Goal: Task Accomplishment & Management: Complete application form

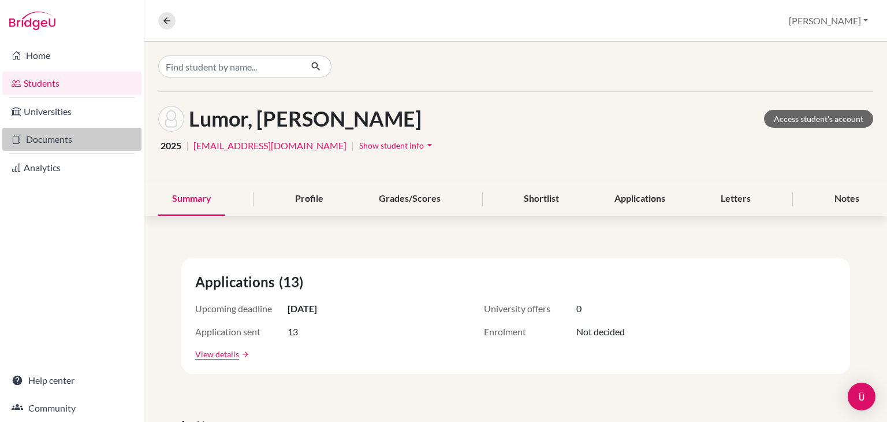
click at [51, 135] on link "Documents" at bounding box center [71, 139] width 139 height 23
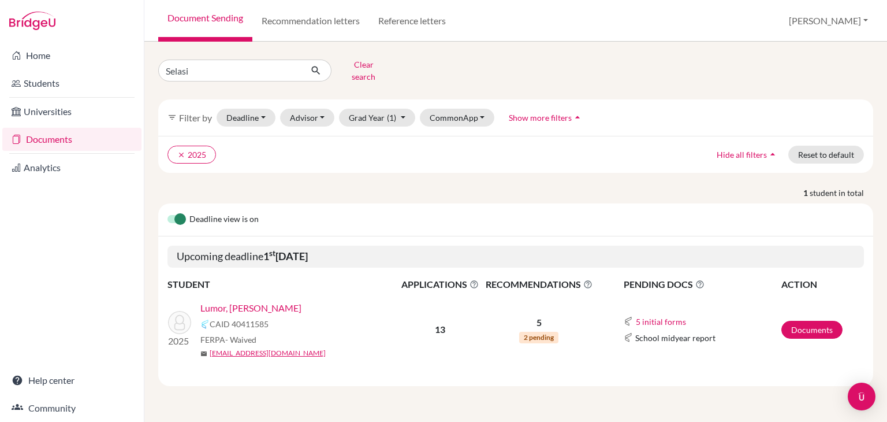
click at [250, 301] on link "Lumor, [PERSON_NAME]" at bounding box center [250, 308] width 101 height 14
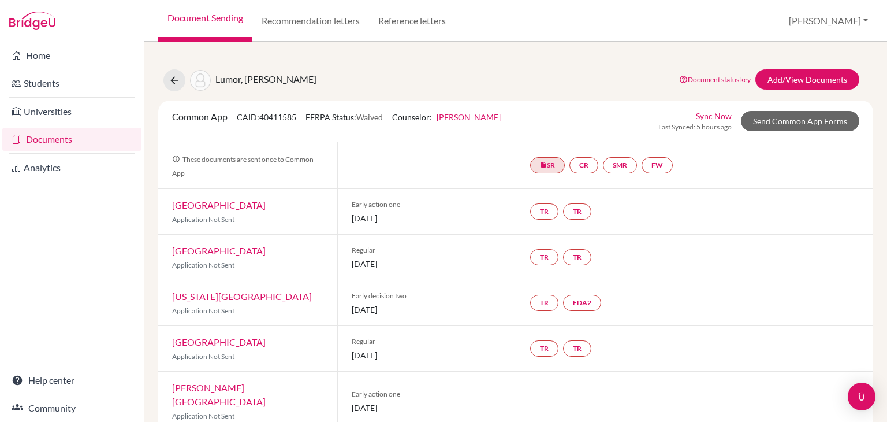
click at [704, 113] on link "Sync Now" at bounding box center [714, 116] width 36 height 12
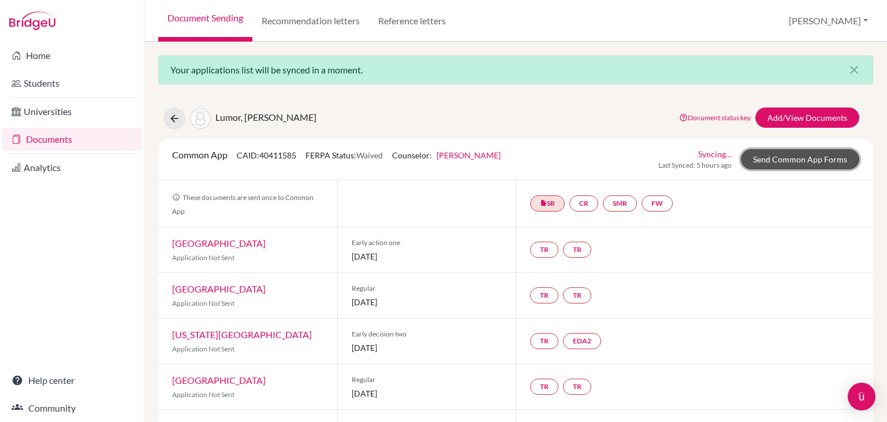
click at [792, 162] on link "Send Common App Forms" at bounding box center [800, 159] width 118 height 20
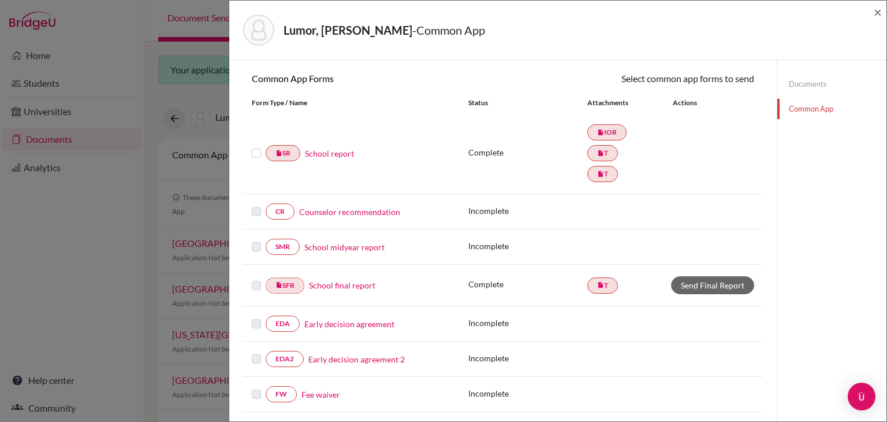
scroll to position [105, 0]
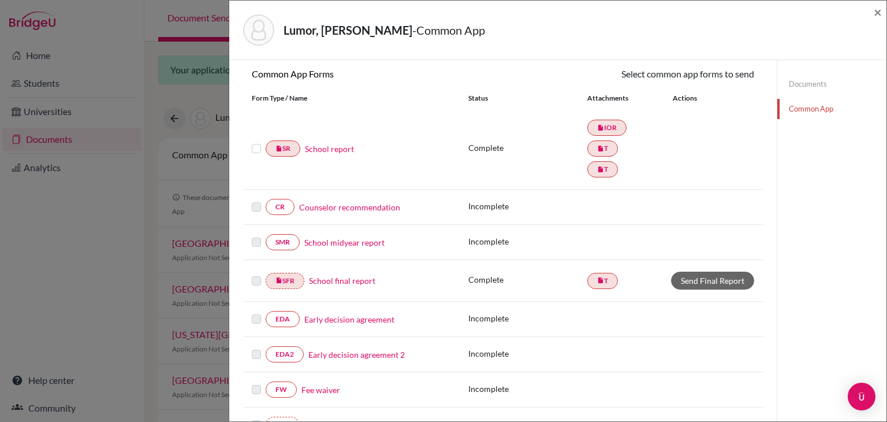
click at [335, 206] on link "Counselor recommendation" at bounding box center [349, 207] width 101 height 12
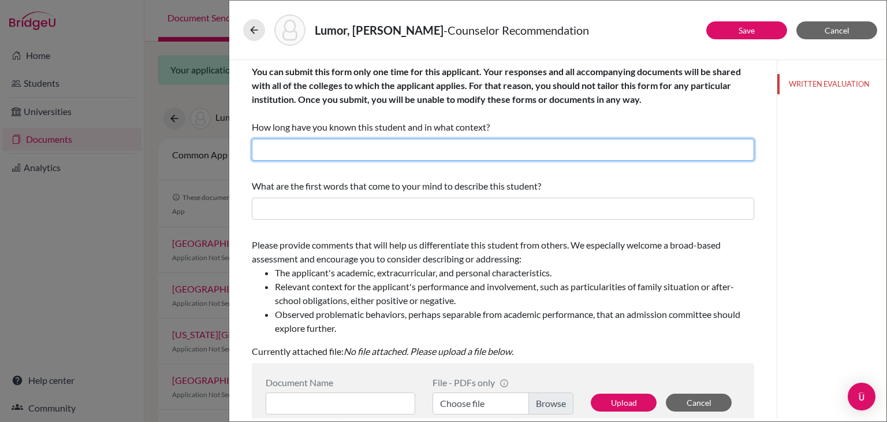
click at [365, 154] on input "text" at bounding box center [503, 150] width 503 height 22
type input "2 years in my capacity as school counselor"
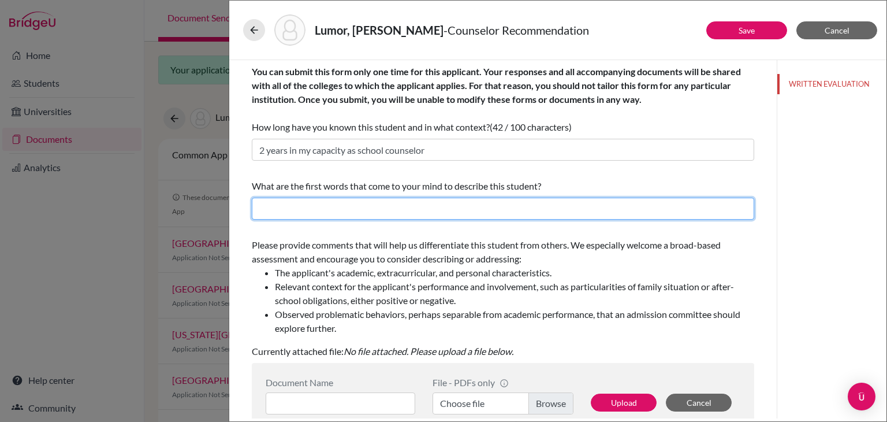
click at [346, 203] on input "text" at bounding box center [503, 209] width 503 height 22
type input "Ambitious, confident and empathetic"
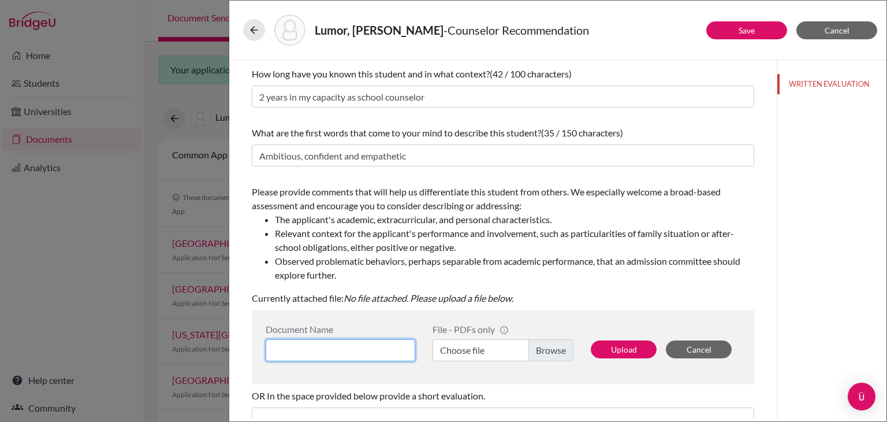
click at [286, 355] on input at bounding box center [341, 350] width 150 height 22
type input "COUNSELOR RECOMMENDATION FOR ANDREWS SELASI LUMOR"
click at [540, 349] on label "Choose file" at bounding box center [503, 350] width 141 height 22
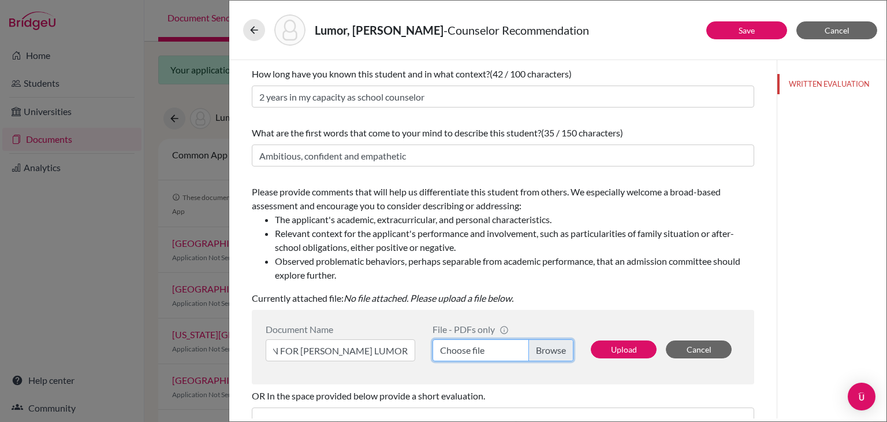
click at [540, 349] on input "Choose file" at bounding box center [503, 350] width 141 height 22
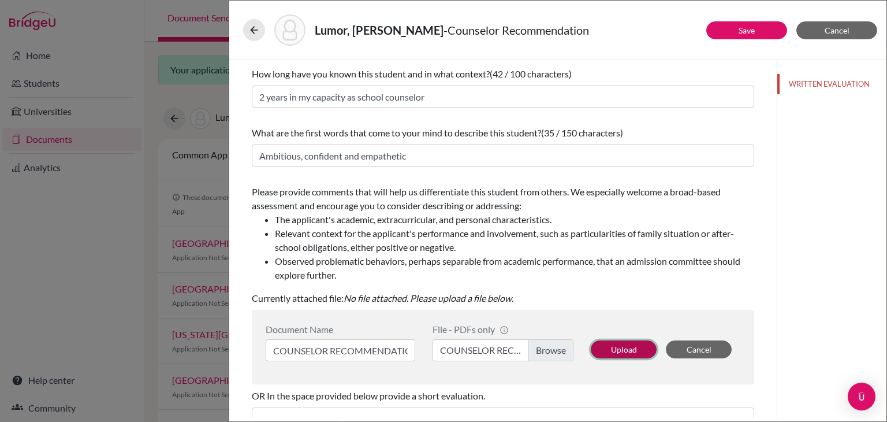
click at [601, 343] on button "Upload" at bounding box center [624, 349] width 66 height 18
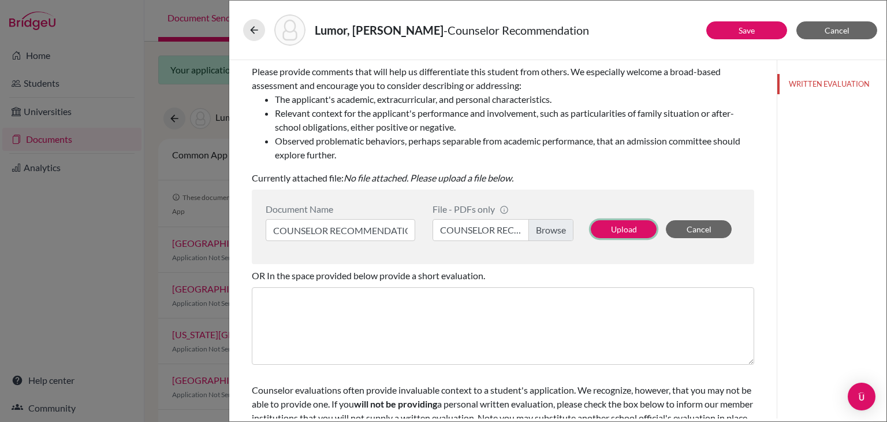
scroll to position [174, 0]
click at [614, 228] on button "Upload" at bounding box center [624, 228] width 66 height 18
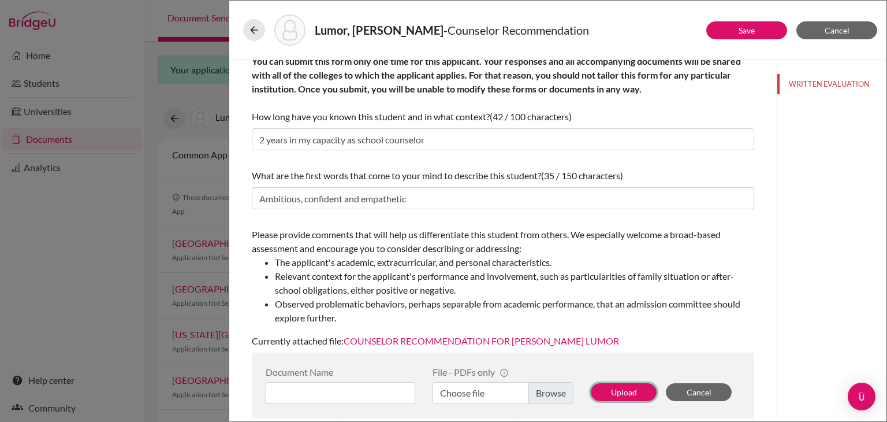
scroll to position [0, 0]
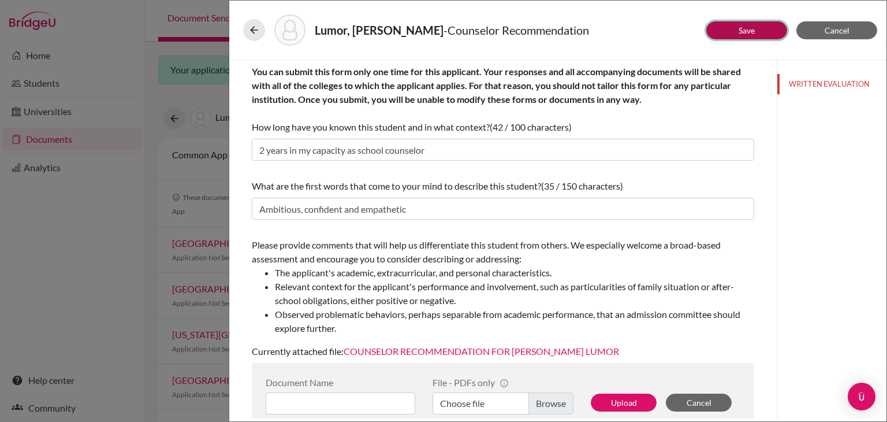
click at [725, 31] on button "Save" at bounding box center [747, 30] width 81 height 18
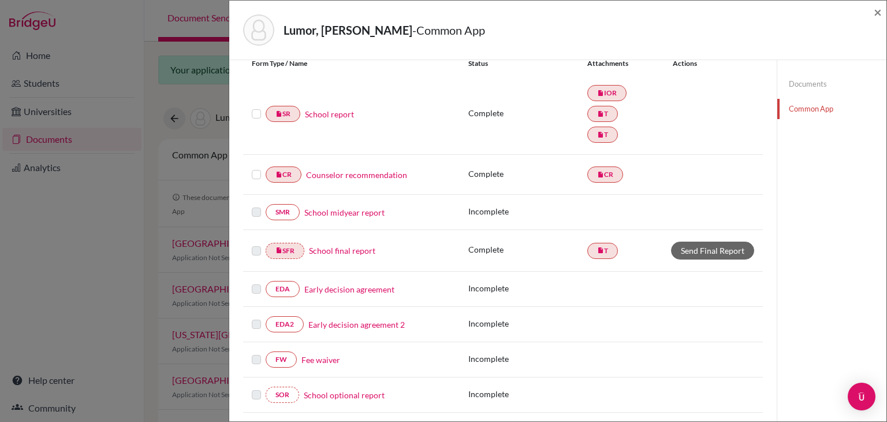
scroll to position [141, 0]
click at [335, 207] on link "School midyear report" at bounding box center [344, 211] width 80 height 12
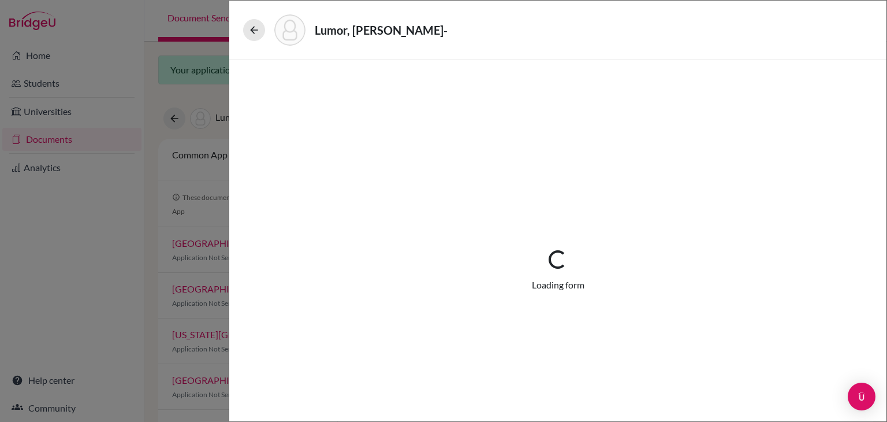
select select "5"
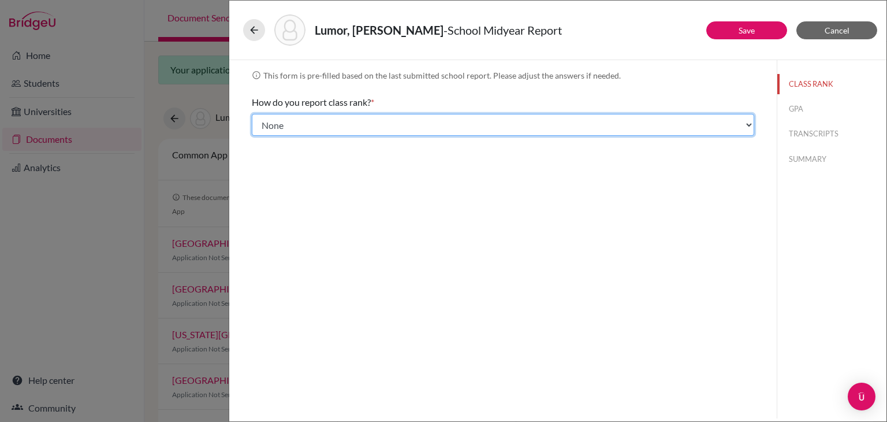
click at [508, 122] on select "Select... Exact Decile Quintile Quartile None" at bounding box center [503, 125] width 503 height 22
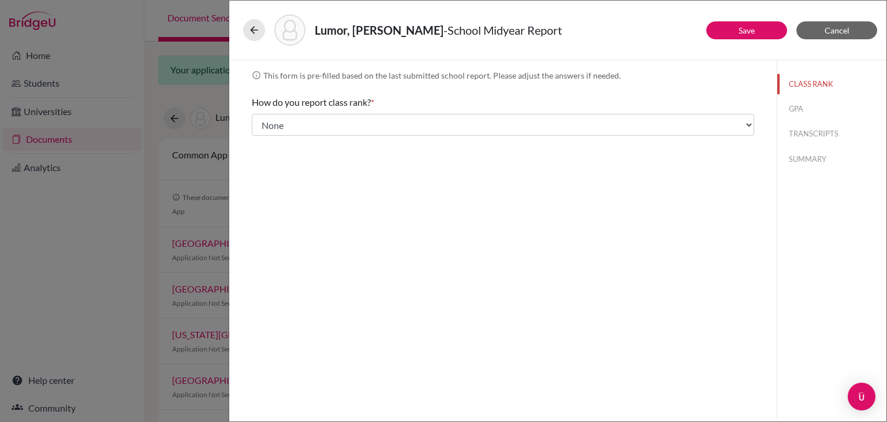
click at [571, 280] on div "info This form is pre-filled based on the last submitted school report. Please …" at bounding box center [503, 239] width 548 height 358
click at [798, 110] on button "GPA" at bounding box center [832, 109] width 109 height 20
select select "4"
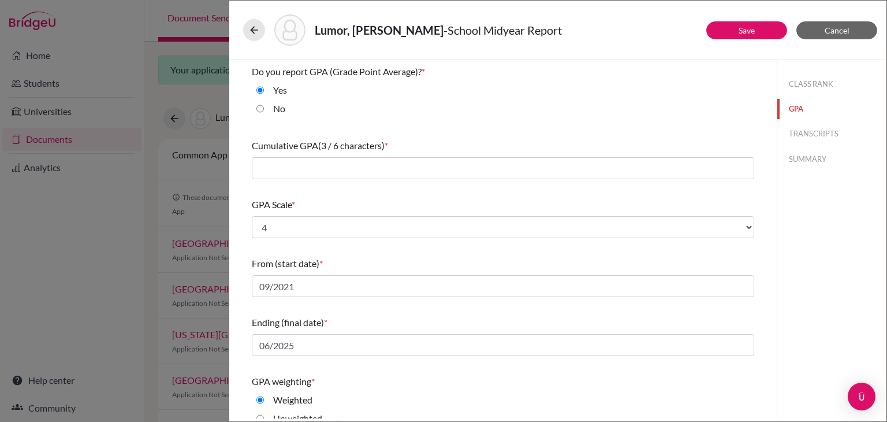
type input "4.0"
type input "4.4"
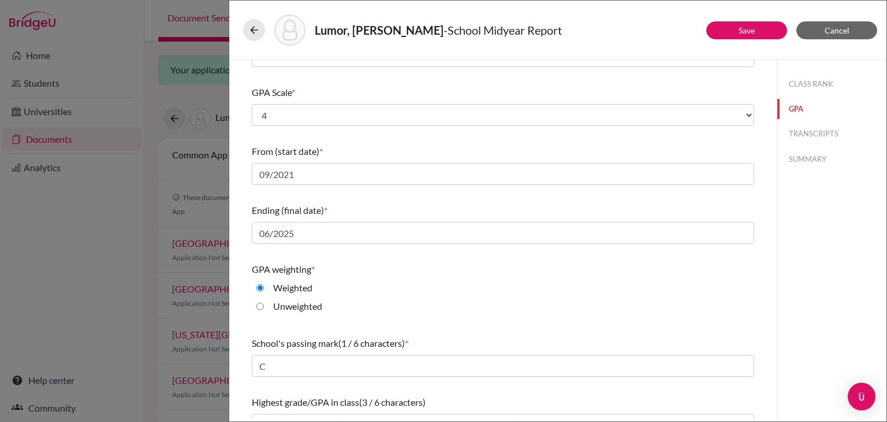
scroll to position [134, 0]
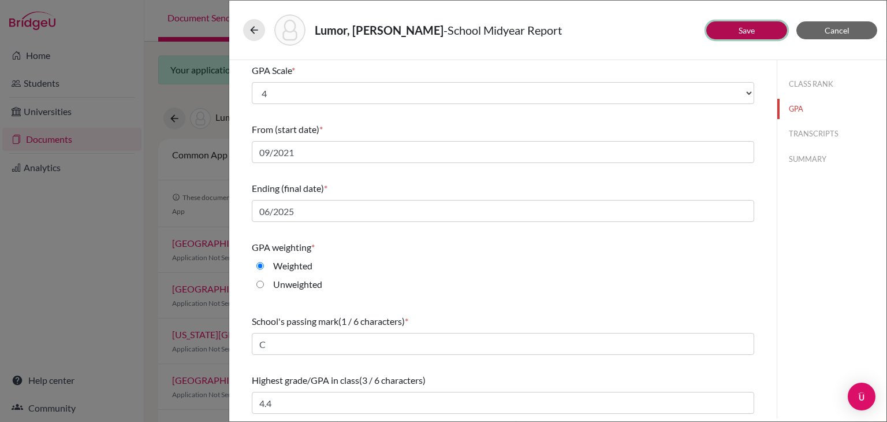
click at [730, 28] on button "Save" at bounding box center [747, 30] width 81 height 18
select select "Select..."
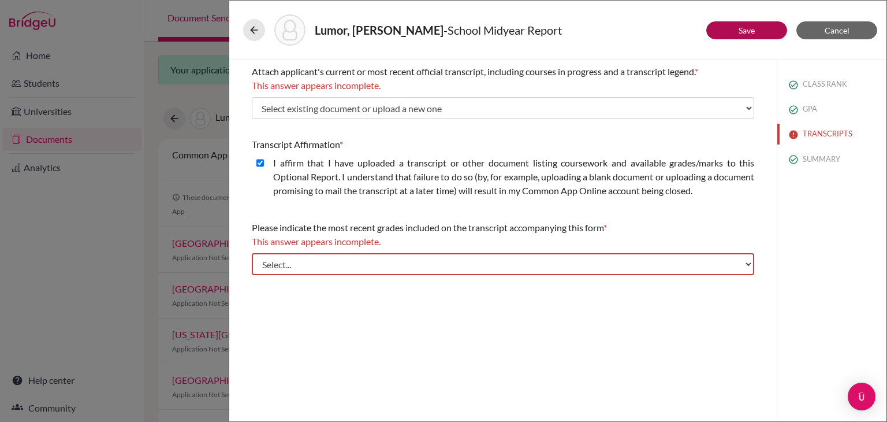
scroll to position [0, 0]
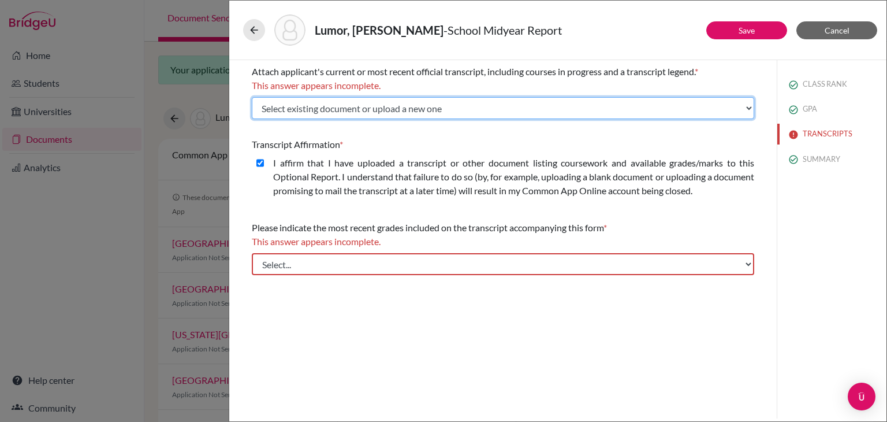
click at [455, 112] on select "Select existing document or upload a new one TRANSCRIPT IGCSE MID-YEAR TRANSCRI…" at bounding box center [503, 108] width 503 height 22
select select "649680"
click at [252, 97] on select "Select existing document or upload a new one TRANSCRIPT IGCSE MID-YEAR TRANSCRI…" at bounding box center [503, 108] width 503 height 22
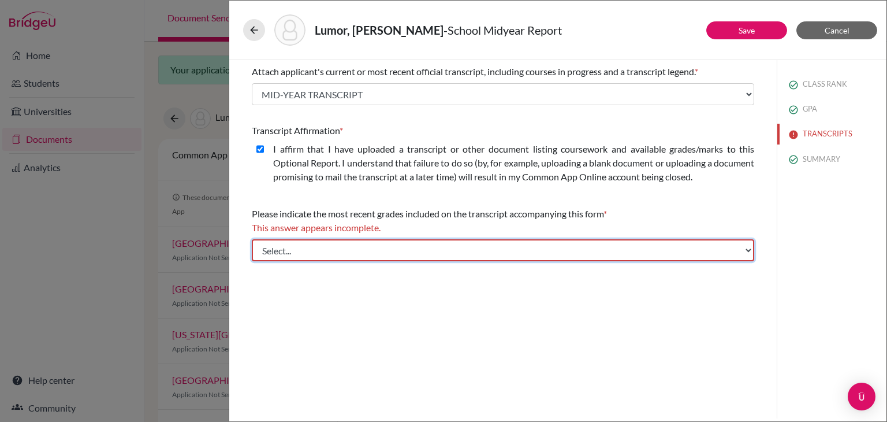
click at [441, 247] on select "Select... Final junior year grades 1st Quarter senior year grades 2nd Quarter/1…" at bounding box center [503, 250] width 503 height 22
select select "1"
click at [252, 239] on select "Select... Final junior year grades 1st Quarter senior year grades 2nd Quarter/1…" at bounding box center [503, 250] width 503 height 22
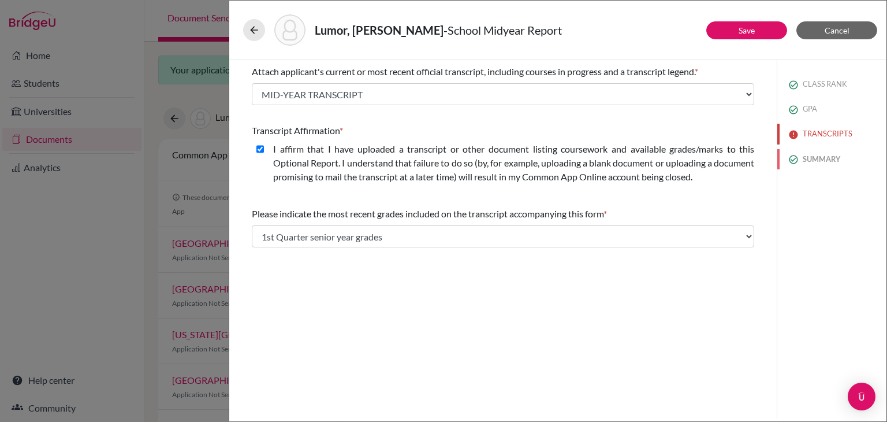
click at [827, 155] on button "SUMMARY" at bounding box center [832, 159] width 109 height 20
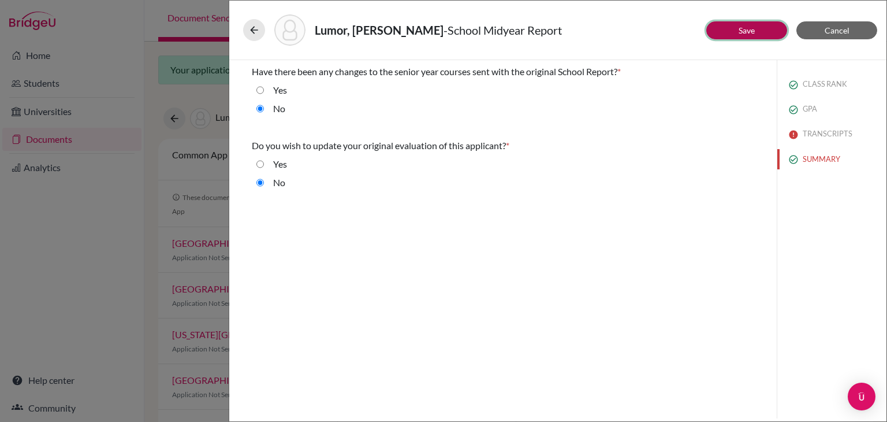
click at [748, 27] on link "Save" at bounding box center [747, 30] width 16 height 10
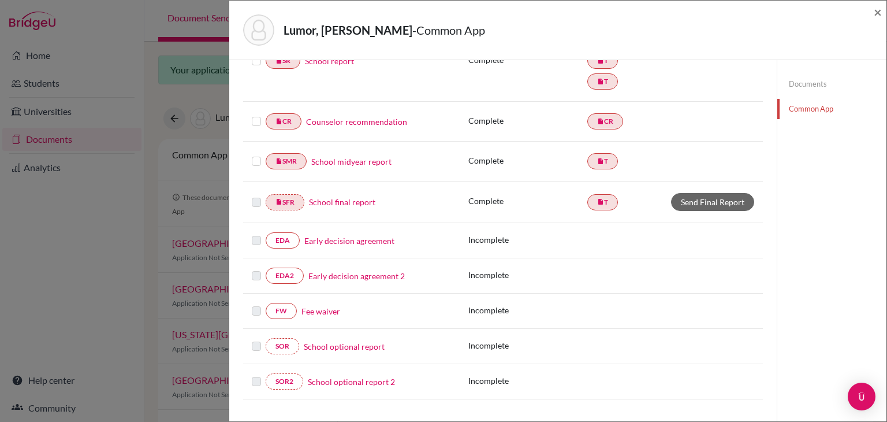
scroll to position [194, 0]
click at [335, 199] on link "School final report" at bounding box center [342, 201] width 66 height 12
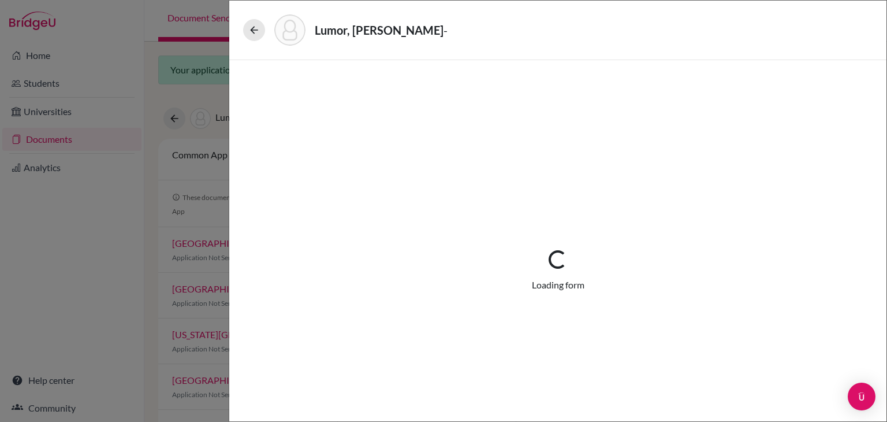
select select "5"
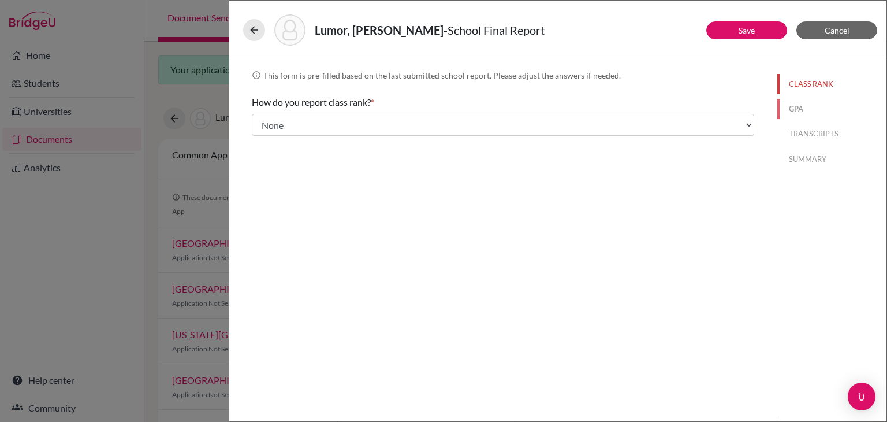
click at [797, 107] on button "GPA" at bounding box center [832, 109] width 109 height 20
type input "4.0"
type input "4.4"
select select "4"
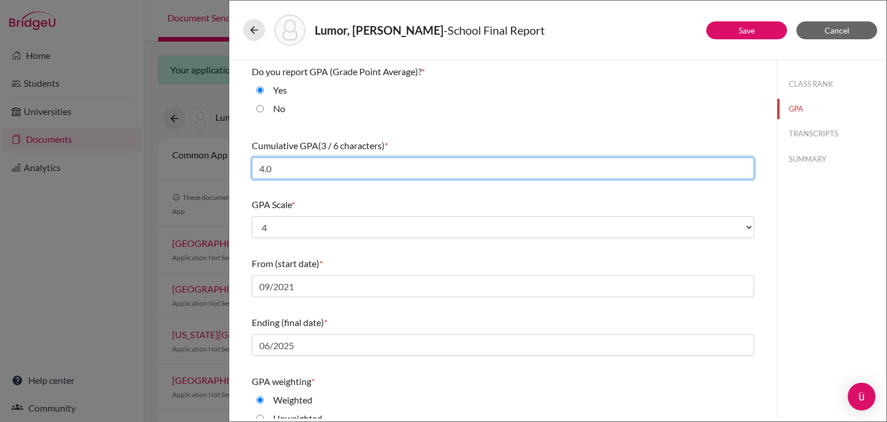
click at [486, 173] on input "4.0" at bounding box center [503, 168] width 503 height 22
type input "4"
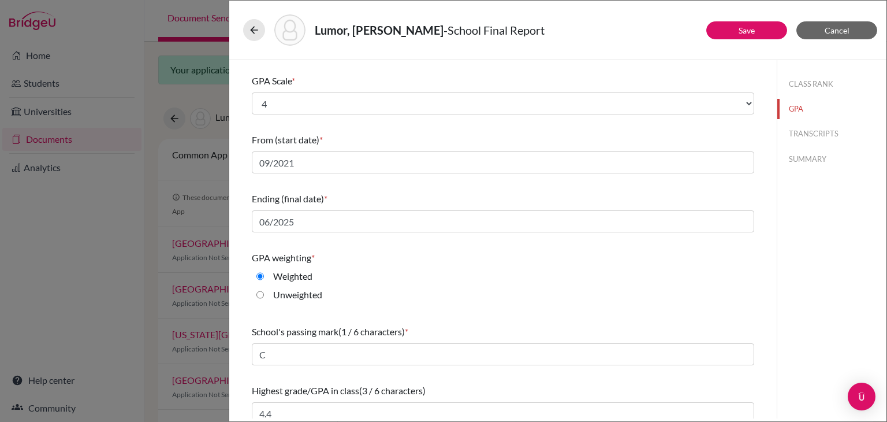
scroll to position [134, 0]
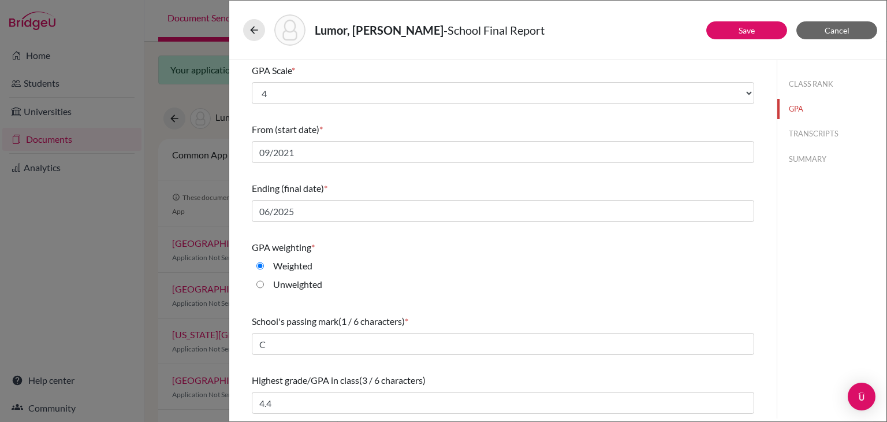
type input "3.9"
click at [816, 139] on button "TRANSCRIPTS" at bounding box center [832, 134] width 109 height 20
select select "661353"
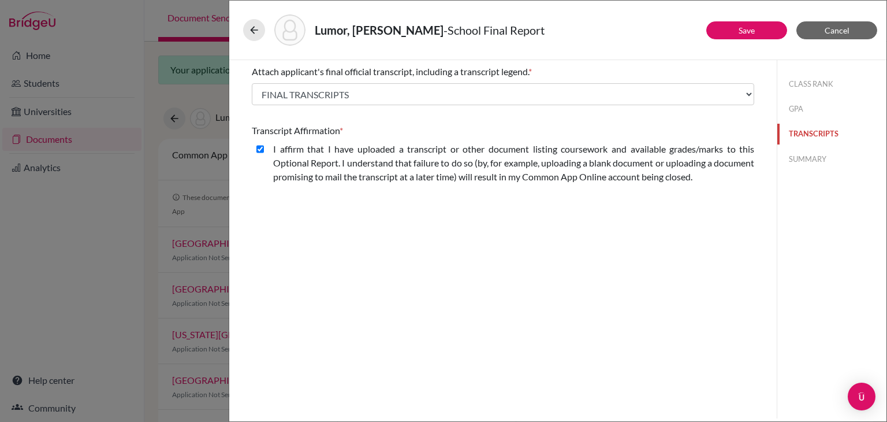
scroll to position [0, 0]
click at [802, 159] on button "SUMMARY" at bounding box center [832, 159] width 109 height 20
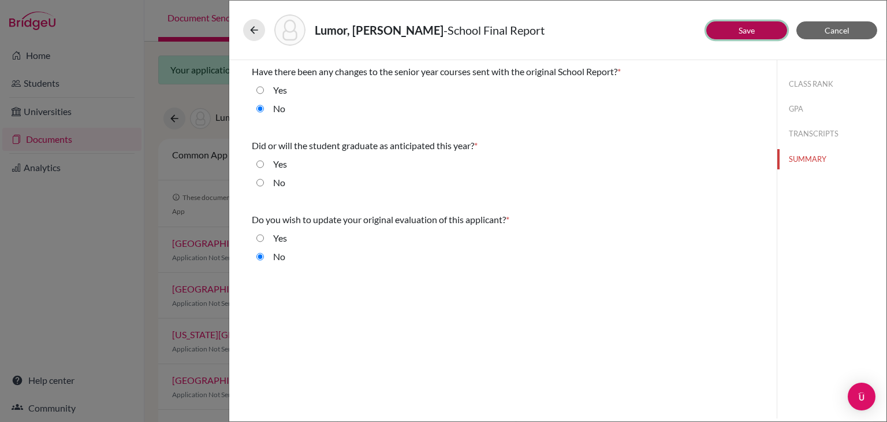
click at [741, 30] on link "Save" at bounding box center [747, 30] width 16 height 10
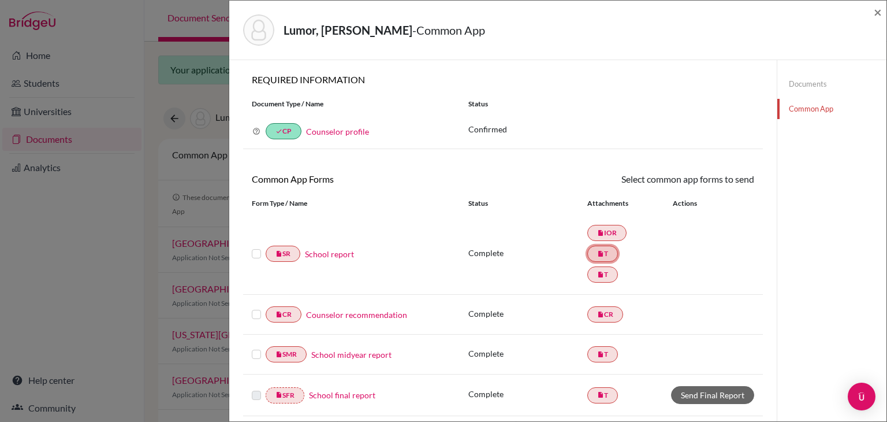
click at [597, 252] on icon "insert_drive_file" at bounding box center [600, 253] width 7 height 7
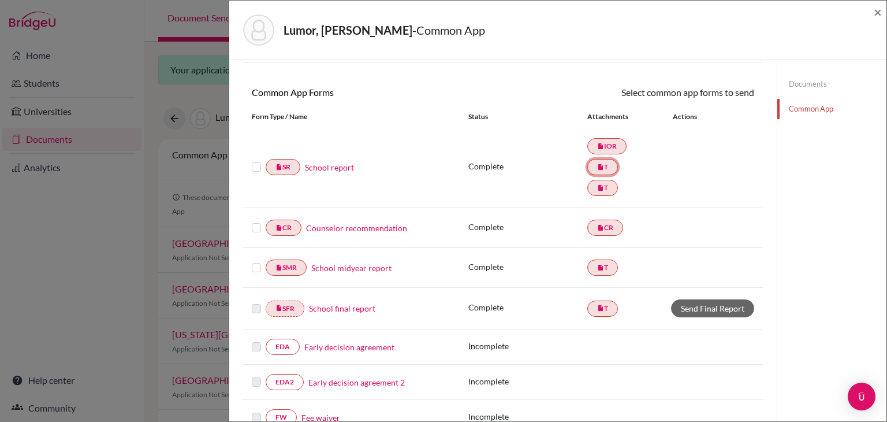
scroll to position [86, 0]
click at [254, 161] on label at bounding box center [256, 161] width 9 height 0
click at [0, 0] on input "checkbox" at bounding box center [0, 0] width 0 height 0
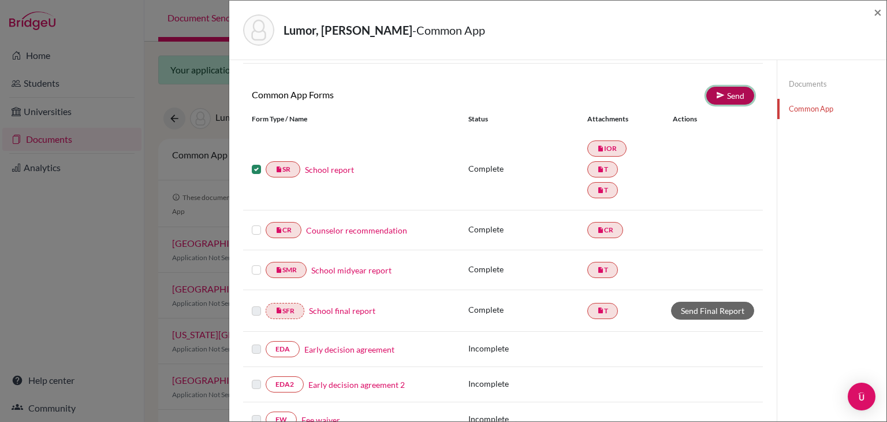
click at [718, 91] on icon at bounding box center [720, 95] width 9 height 9
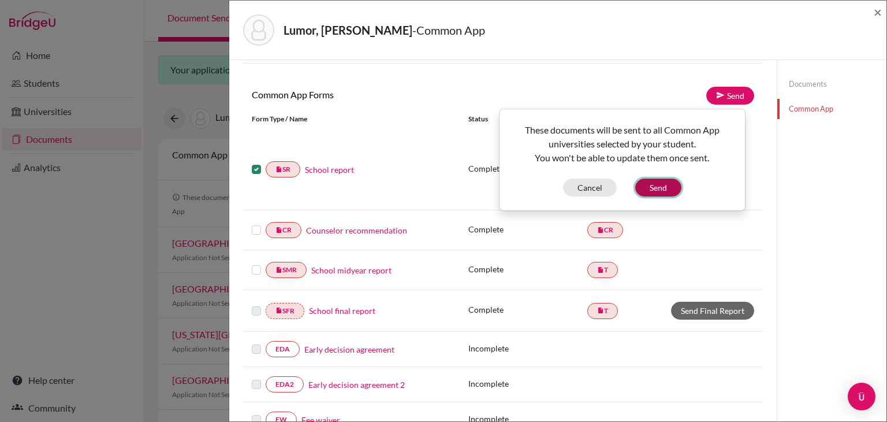
click at [647, 190] on button "Send" at bounding box center [659, 188] width 46 height 18
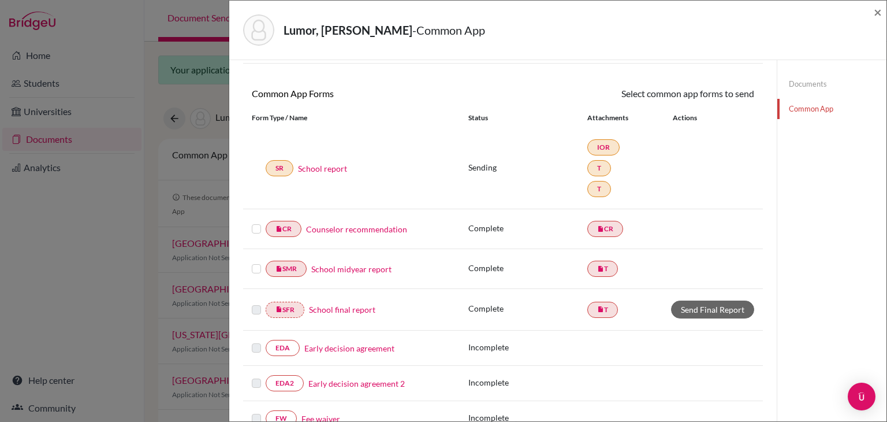
click at [255, 222] on label at bounding box center [256, 222] width 9 height 0
click at [0, 0] on input "checkbox" at bounding box center [0, 0] width 0 height 0
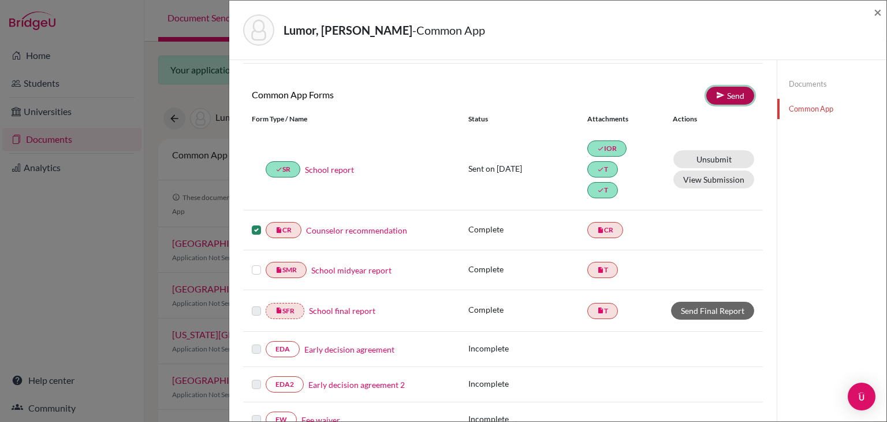
click at [726, 95] on link "Send" at bounding box center [731, 96] width 48 height 18
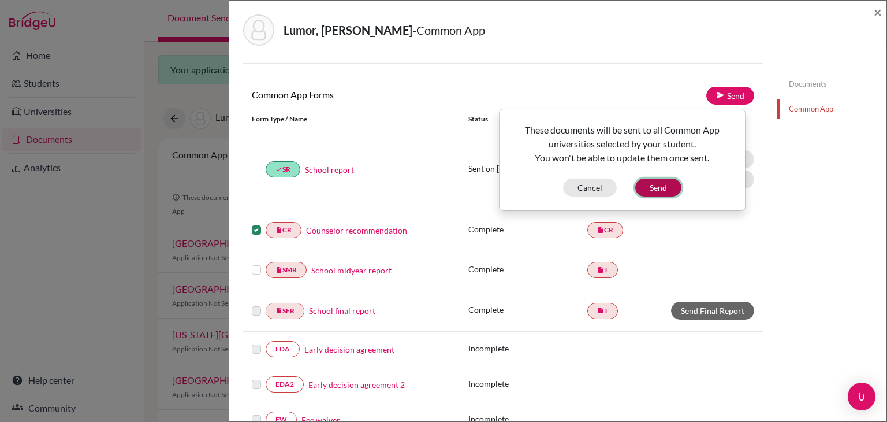
click at [656, 185] on button "Send" at bounding box center [659, 188] width 46 height 18
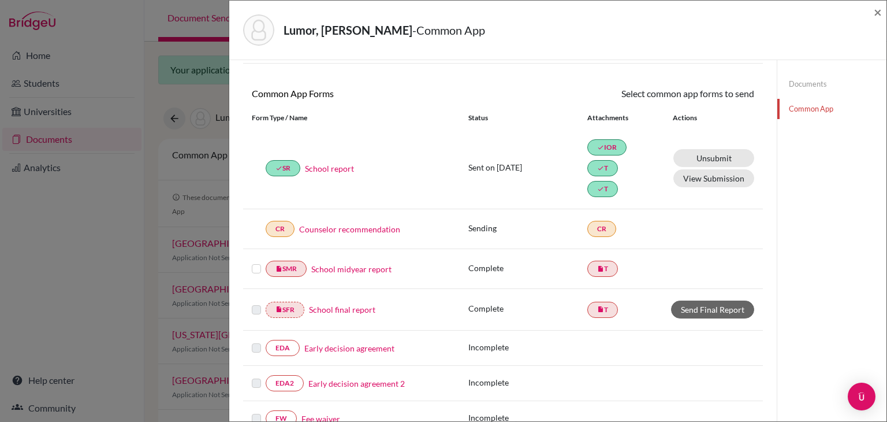
click at [254, 262] on label at bounding box center [256, 262] width 9 height 0
click at [0, 0] on input "checkbox" at bounding box center [0, 0] width 0 height 0
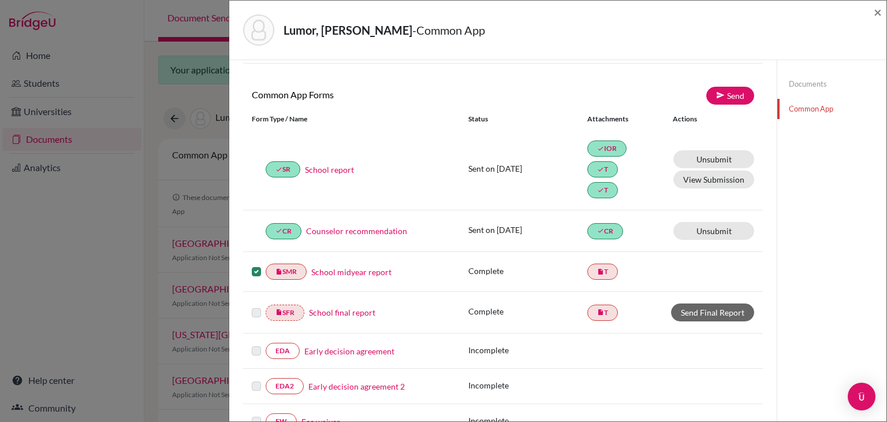
click at [255, 265] on label at bounding box center [256, 265] width 9 height 0
click at [0, 0] on input "checkbox" at bounding box center [0, 0] width 0 height 0
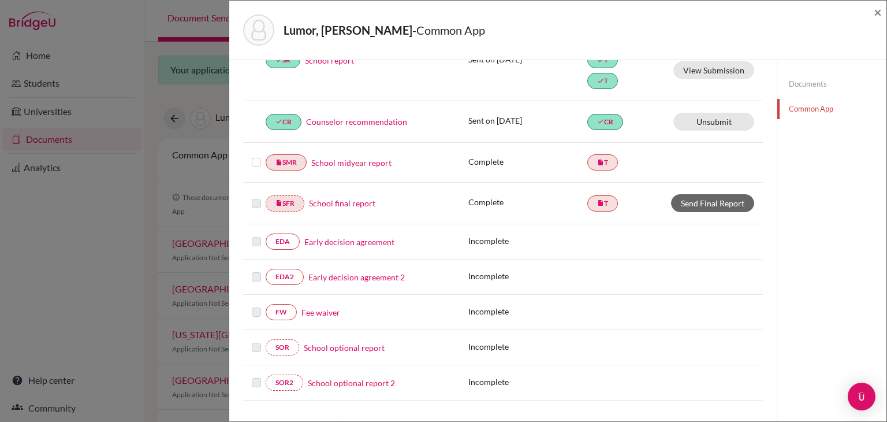
scroll to position [195, 0]
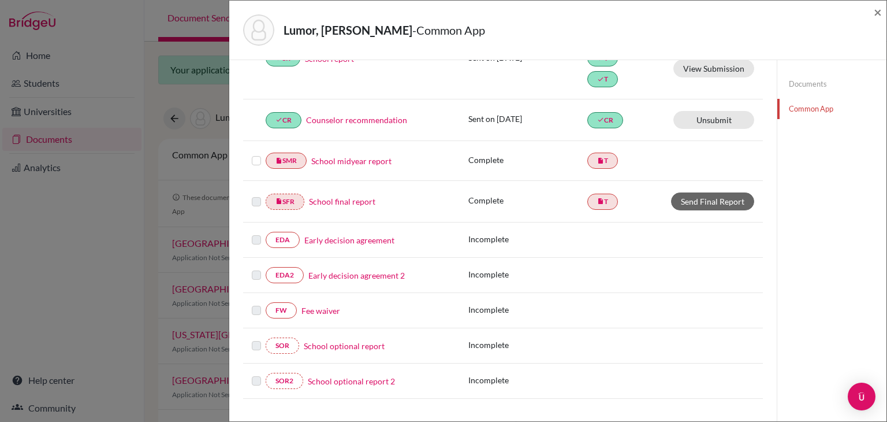
click at [330, 236] on link "Early decision agreement" at bounding box center [349, 240] width 90 height 12
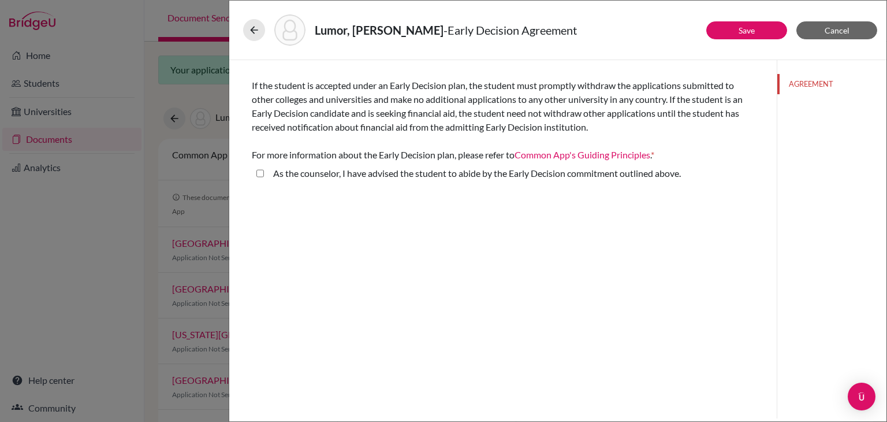
click at [260, 175] on above\ "As the counselor, I have advised the student to abide by the Early Decision com…" at bounding box center [261, 173] width 8 height 14
checkbox above\ "true"
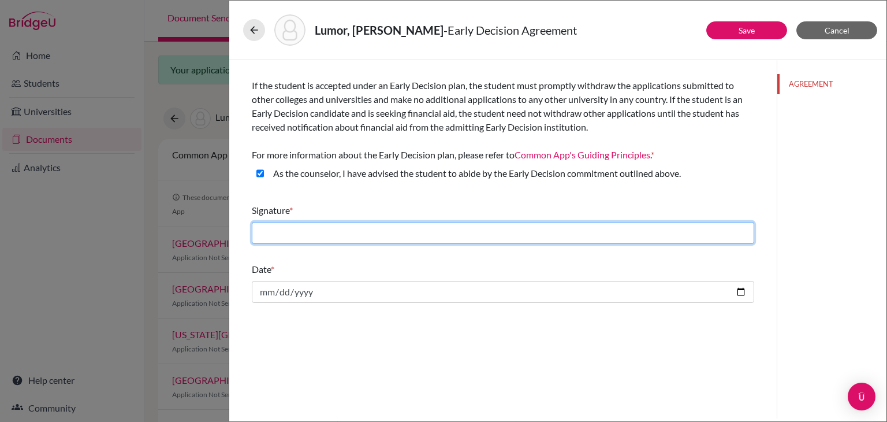
click at [337, 234] on input "text" at bounding box center [503, 233] width 503 height 22
type input "Lydia Adusei"
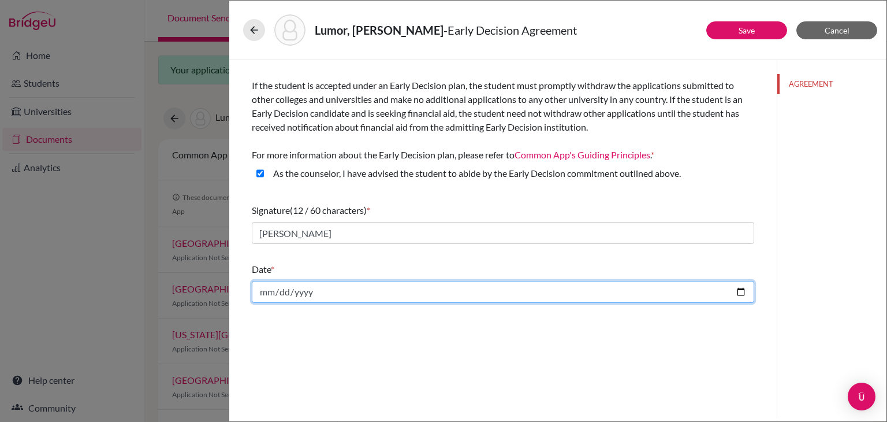
click at [740, 293] on input "date" at bounding box center [503, 292] width 503 height 22
type input "2025-09-08"
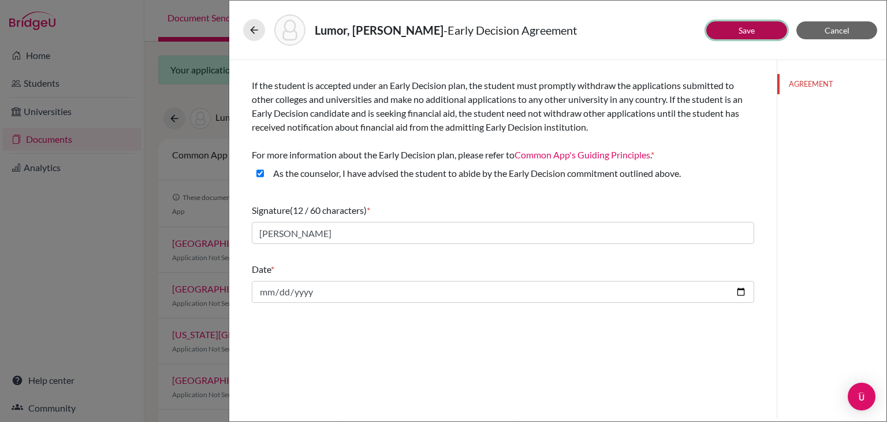
click at [737, 38] on button "Save" at bounding box center [747, 30] width 81 height 18
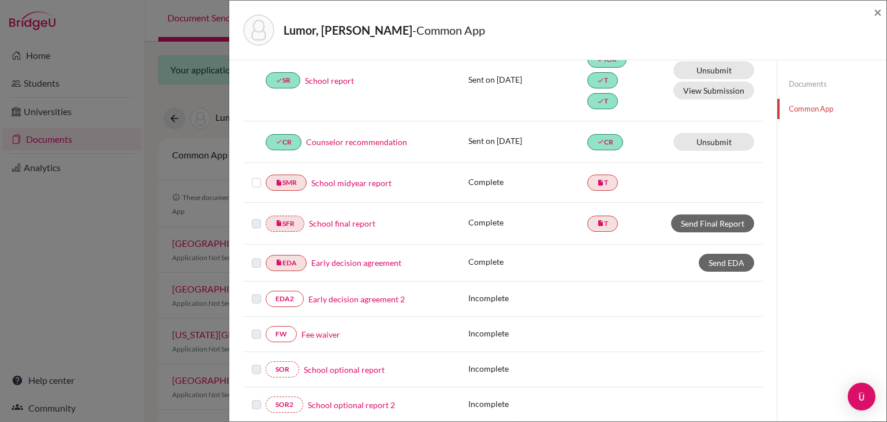
scroll to position [176, 0]
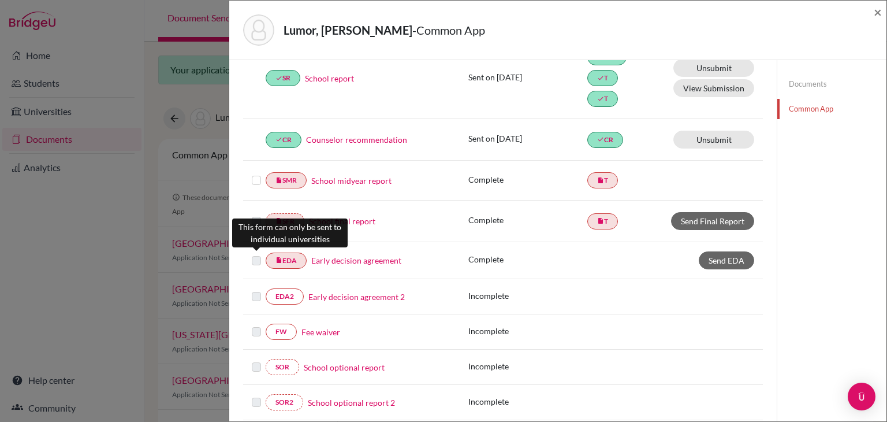
click at [254, 254] on label at bounding box center [256, 254] width 9 height 0
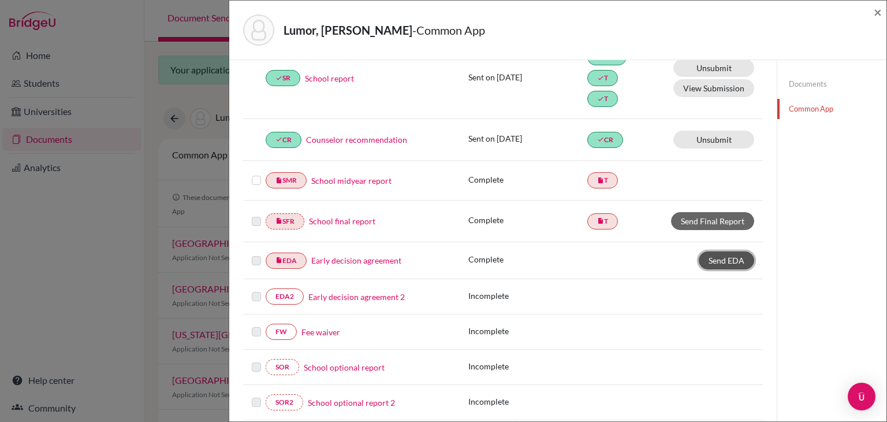
click at [716, 258] on span "Send EDA" at bounding box center [727, 260] width 36 height 10
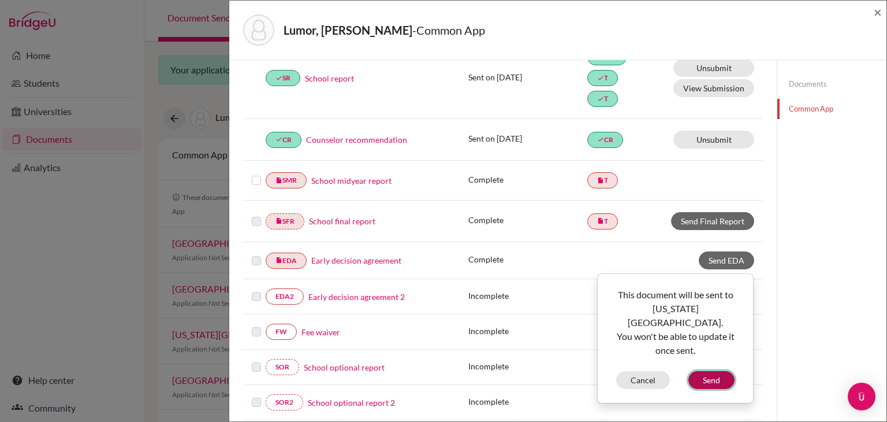
click at [694, 371] on button "Send" at bounding box center [712, 380] width 46 height 18
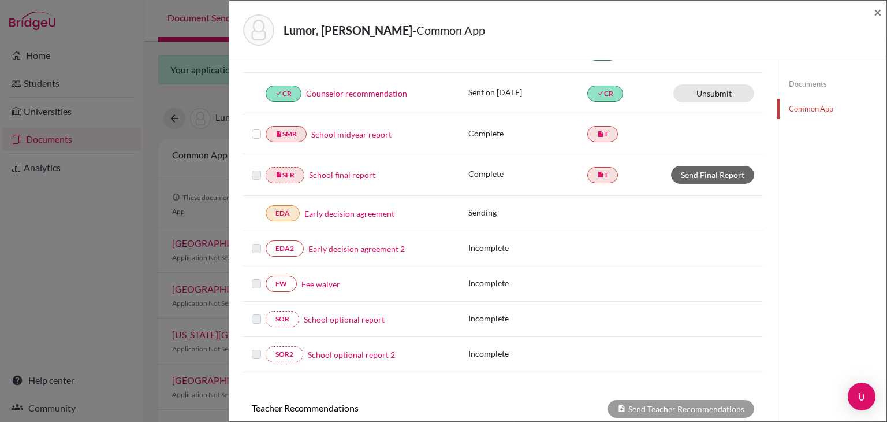
scroll to position [226, 0]
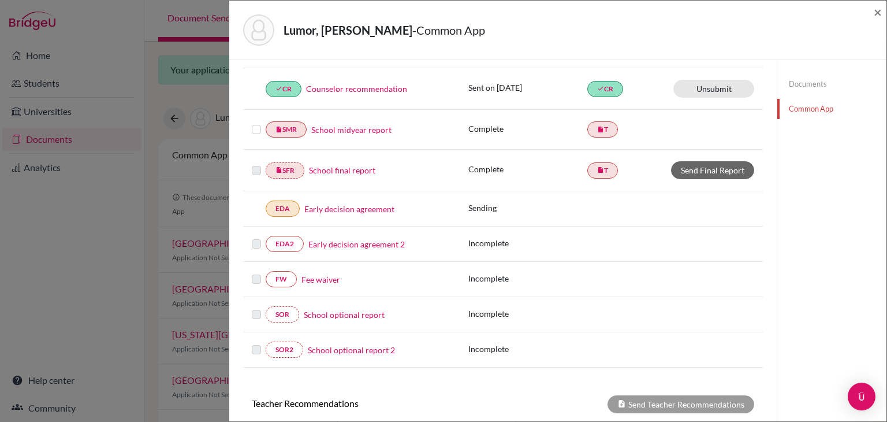
click at [259, 272] on label at bounding box center [256, 272] width 9 height 0
click at [320, 277] on link "Fee waiver" at bounding box center [321, 279] width 39 height 12
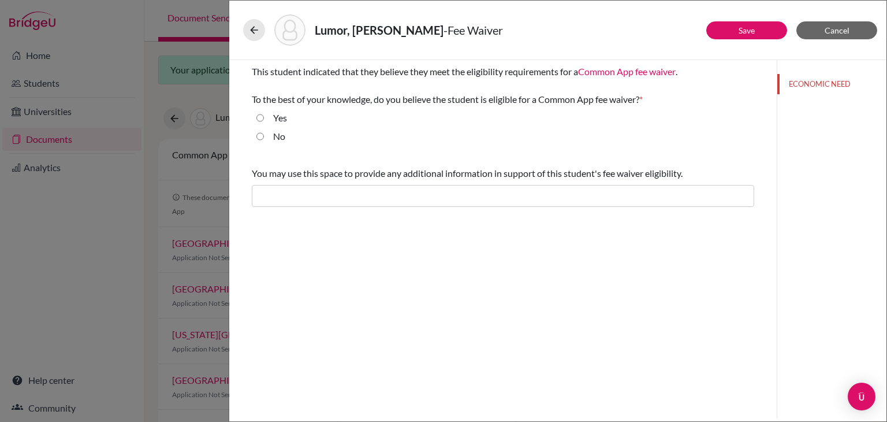
click at [258, 120] on input "Yes" at bounding box center [261, 118] width 8 height 14
radio input "true"
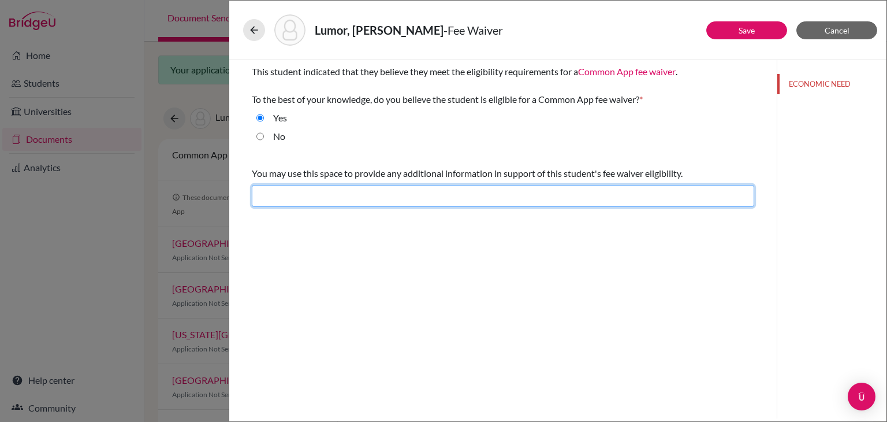
click at [350, 202] on input "text" at bounding box center [503, 196] width 503 height 22
type input "Student cannot afford"
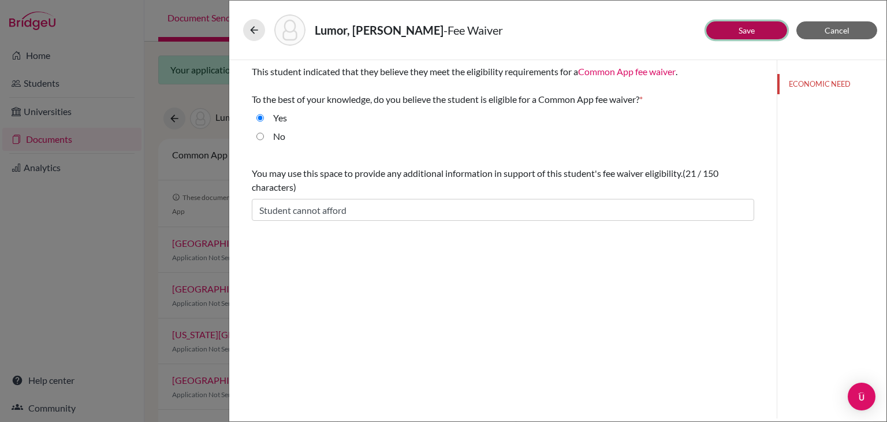
click at [737, 31] on button "Save" at bounding box center [747, 30] width 81 height 18
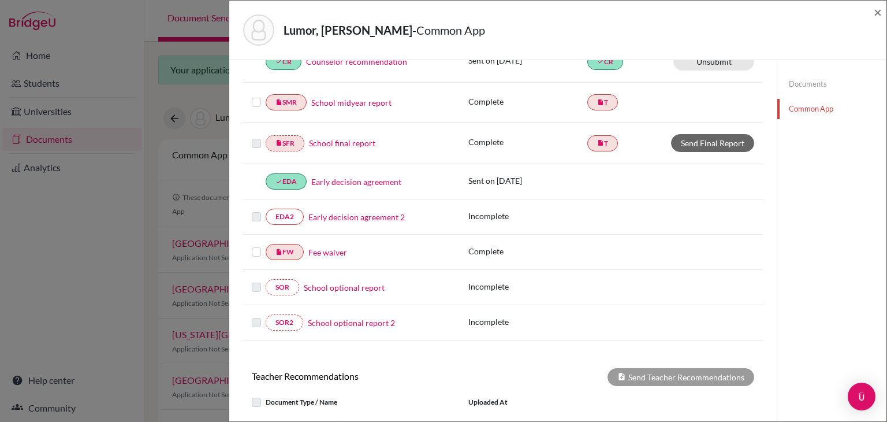
scroll to position [257, 0]
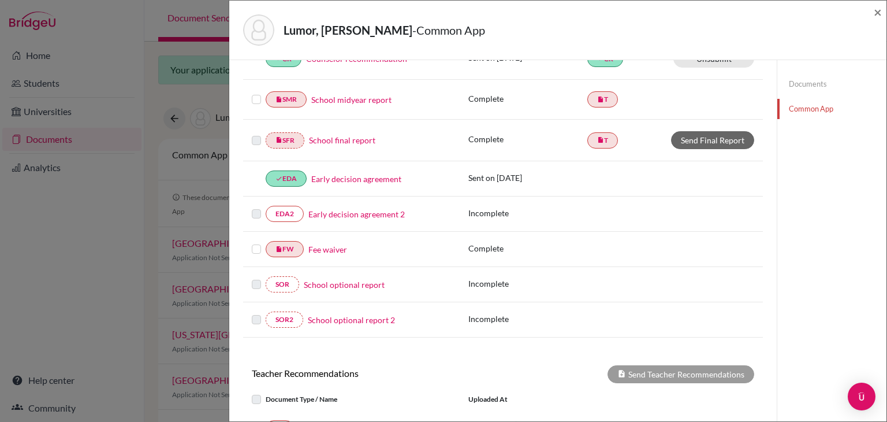
click at [255, 242] on label at bounding box center [256, 242] width 9 height 0
click at [0, 0] on input "checkbox" at bounding box center [0, 0] width 0 height 0
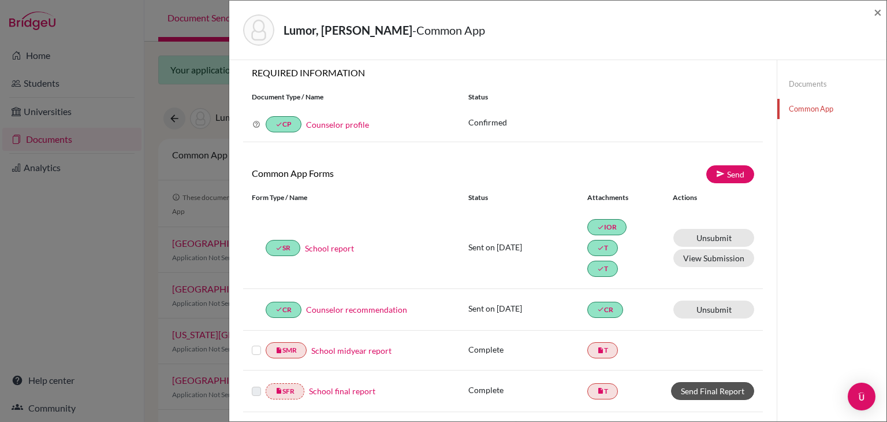
scroll to position [0, 0]
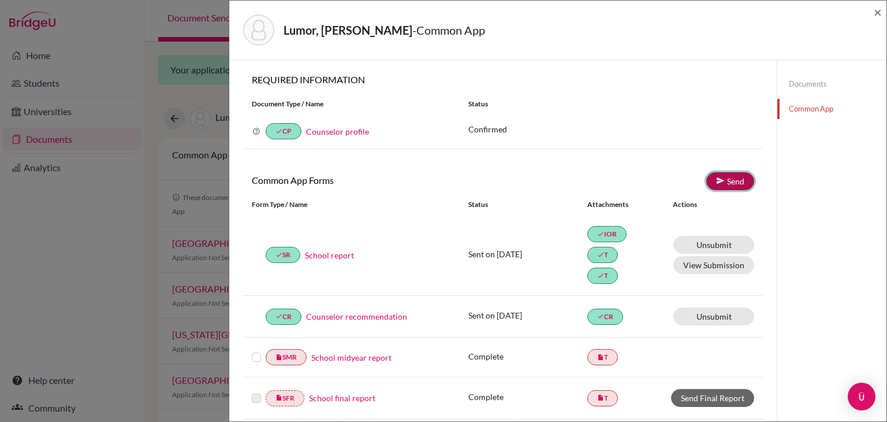
click at [720, 177] on link "Send" at bounding box center [731, 181] width 48 height 18
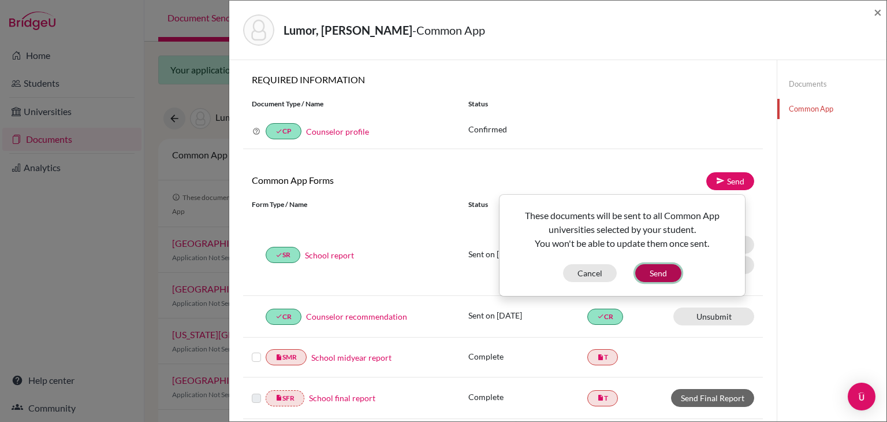
click at [652, 271] on button "Send" at bounding box center [659, 273] width 46 height 18
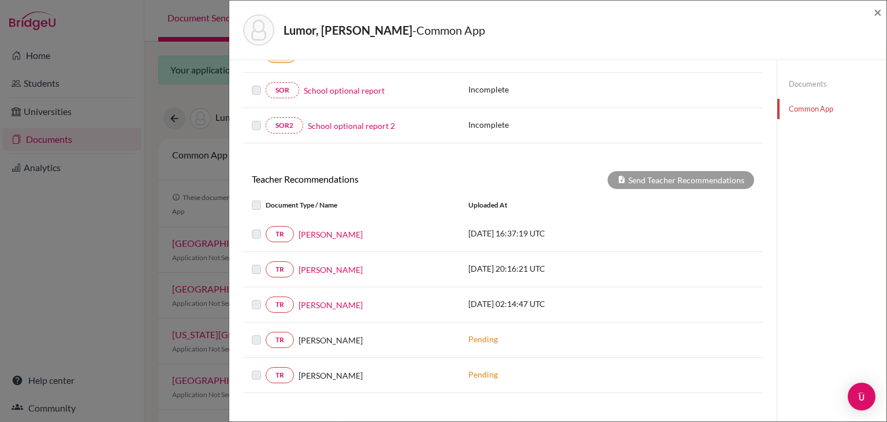
scroll to position [453, 0]
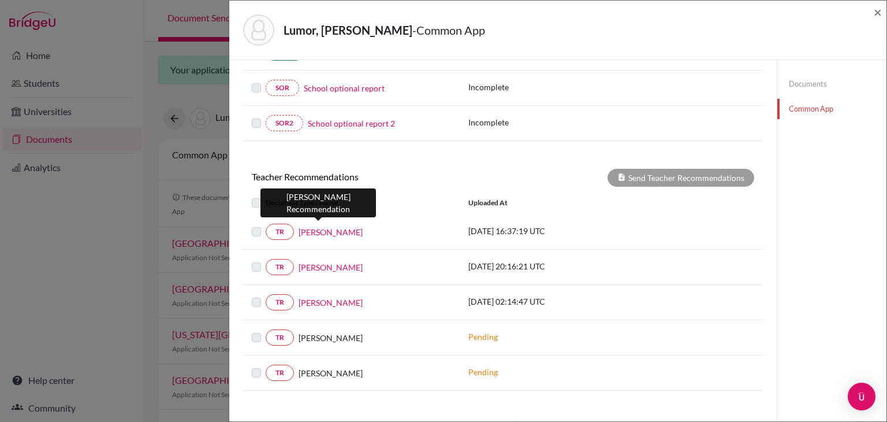
click at [320, 229] on link "Eric Sadaya" at bounding box center [331, 232] width 64 height 12
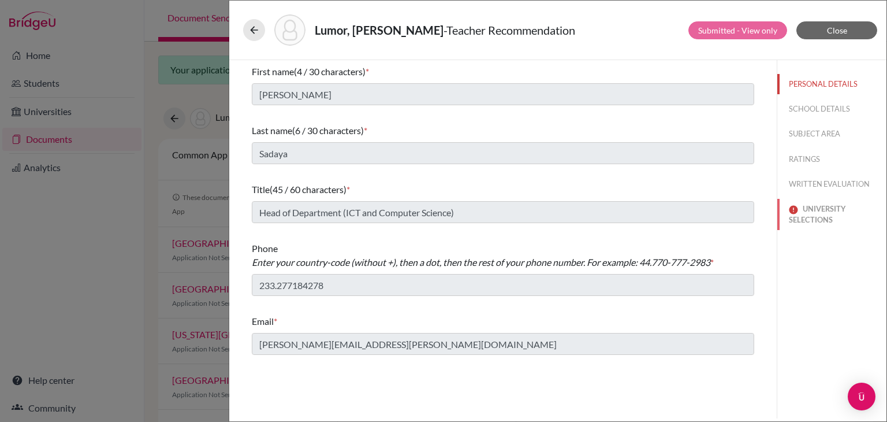
click at [822, 213] on button "UNIVERSITY SELECTIONS" at bounding box center [832, 214] width 109 height 31
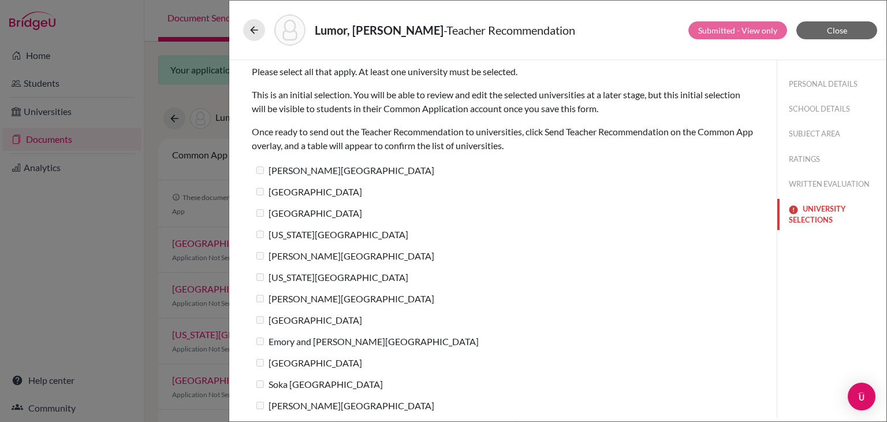
scroll to position [5, 0]
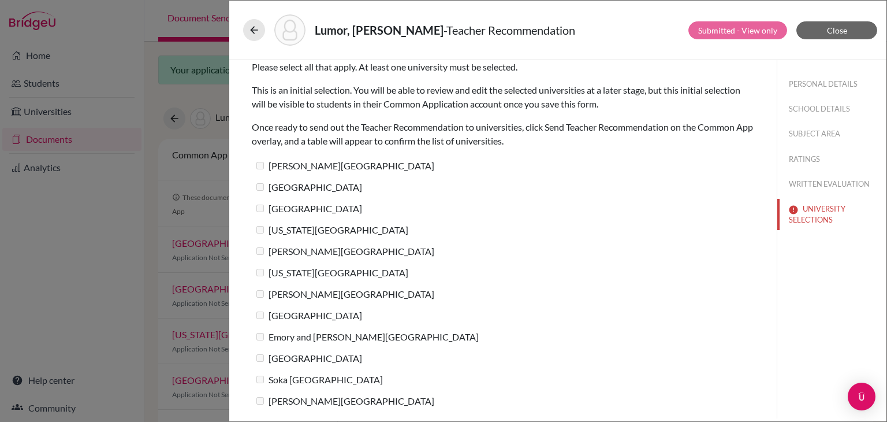
click at [266, 231] on label "New York University" at bounding box center [330, 229] width 157 height 17
click at [827, 31] on span "Close" at bounding box center [837, 30] width 20 height 10
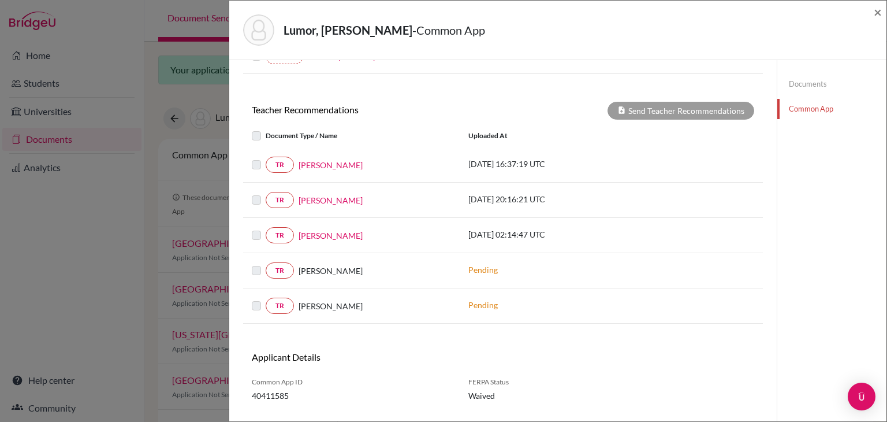
scroll to position [540, 0]
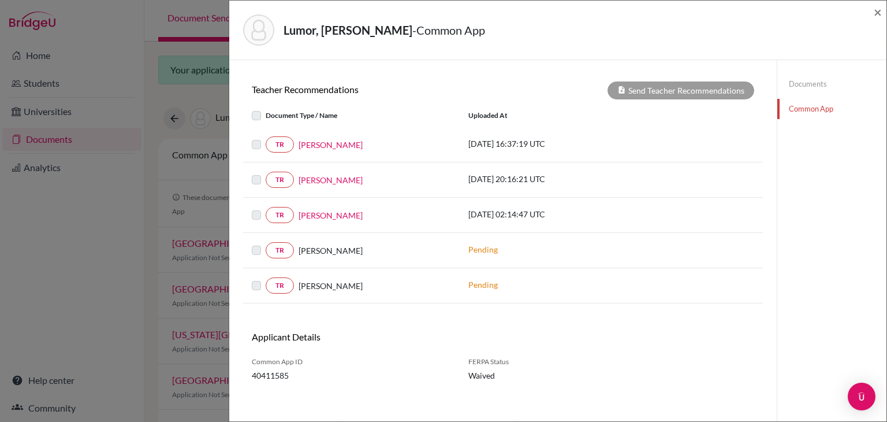
click at [266, 109] on label at bounding box center [266, 109] width 0 height 0
click at [261, 146] on div at bounding box center [259, 145] width 14 height 14
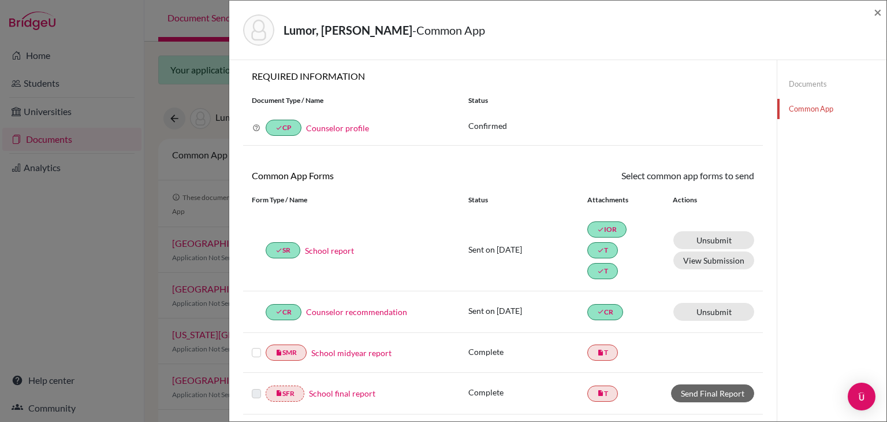
scroll to position [0, 0]
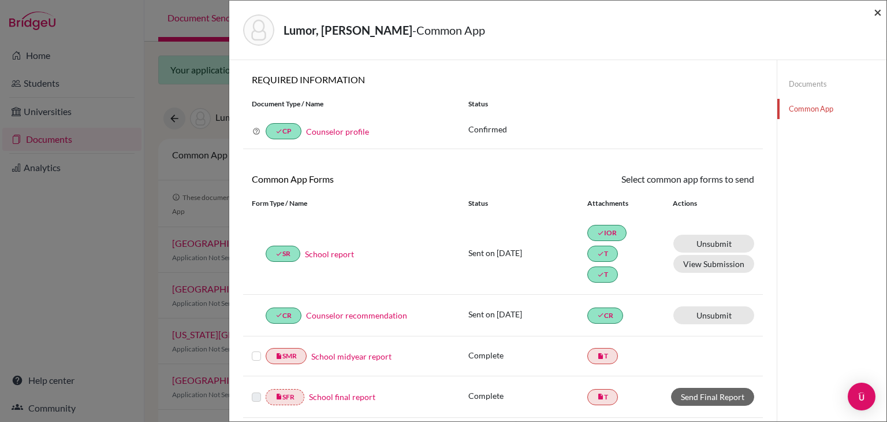
click at [874, 14] on span "×" at bounding box center [878, 11] width 8 height 17
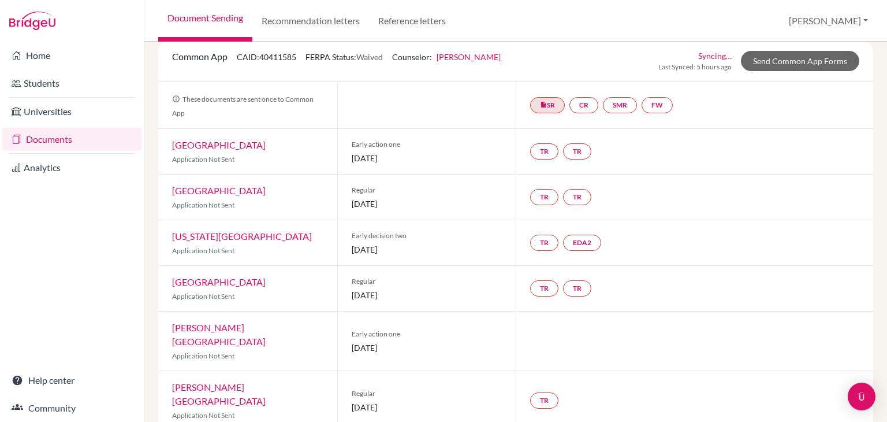
scroll to position [99, 0]
click at [663, 102] on link "FW" at bounding box center [657, 104] width 31 height 16
click at [663, 102] on link "FW Fee waiver Fee waiver Incomplete" at bounding box center [657, 104] width 31 height 16
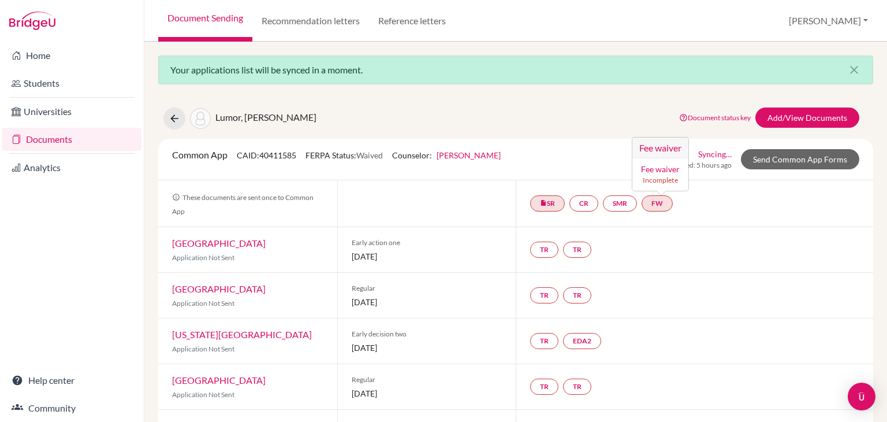
click at [653, 169] on link "Fee waiver" at bounding box center [660, 169] width 39 height 10
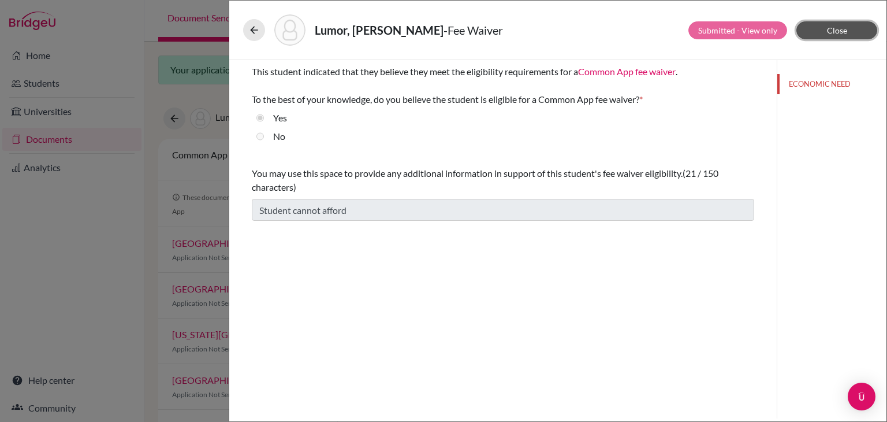
click at [846, 28] on span "Close" at bounding box center [837, 30] width 20 height 10
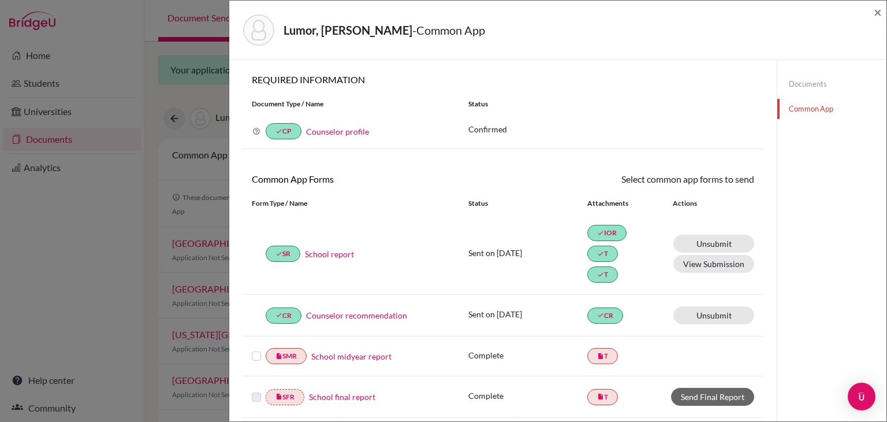
click at [797, 81] on link "Documents" at bounding box center [832, 84] width 109 height 20
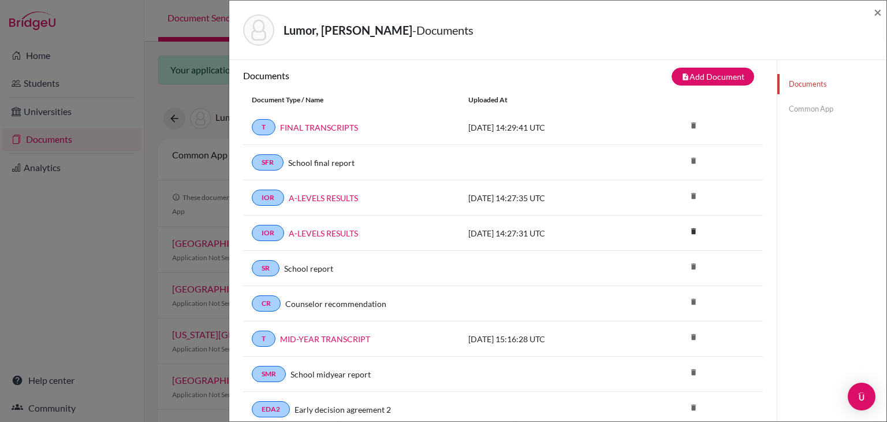
scroll to position [5, 0]
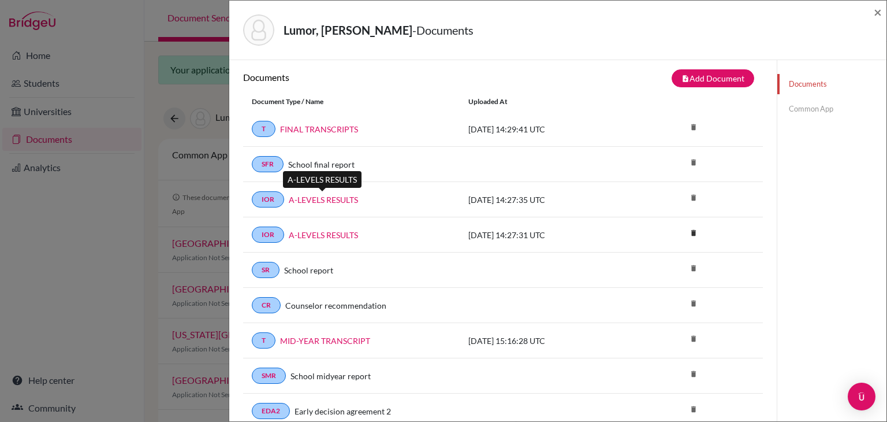
click at [313, 194] on link "A-LEVELS RESULTS" at bounding box center [323, 200] width 69 height 12
click at [876, 14] on span "×" at bounding box center [878, 11] width 8 height 17
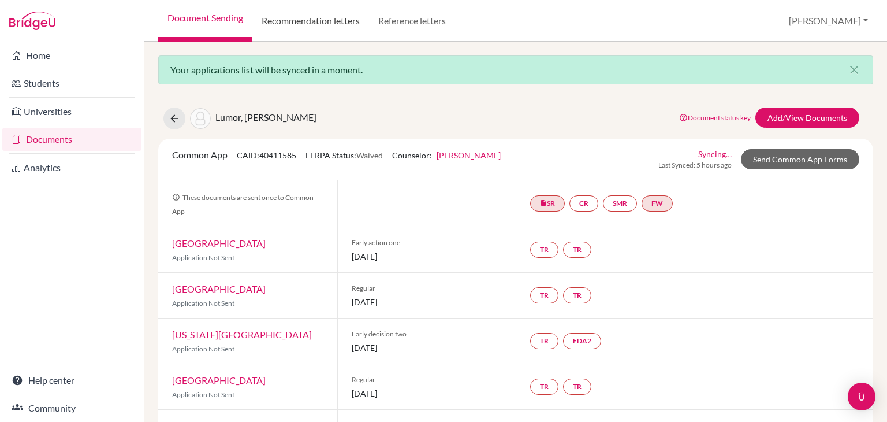
click at [307, 31] on link "Recommendation letters" at bounding box center [310, 21] width 117 height 42
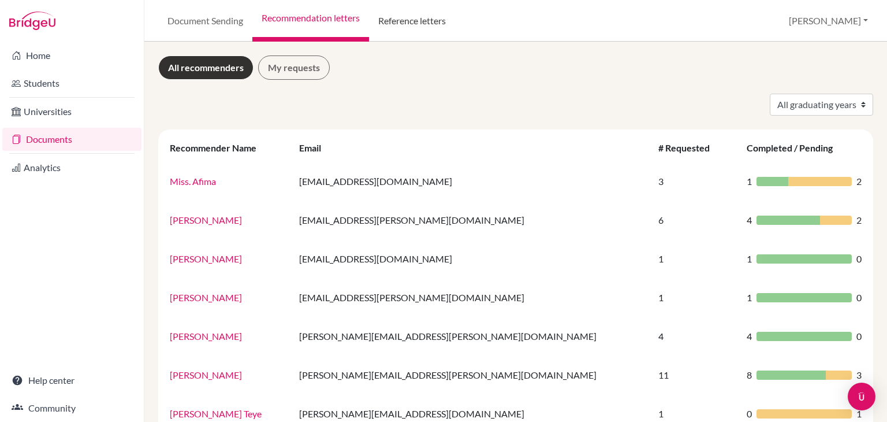
click at [430, 28] on link "Reference letters" at bounding box center [412, 21] width 86 height 42
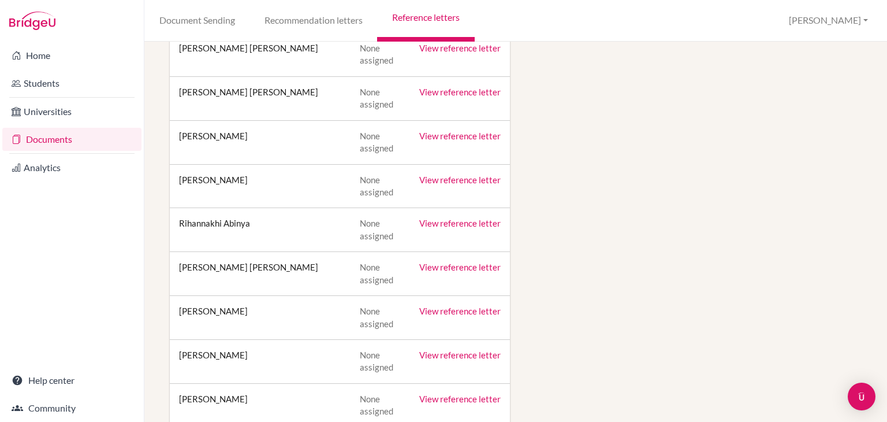
scroll to position [522, 0]
